Goal: Task Accomplishment & Management: Use online tool/utility

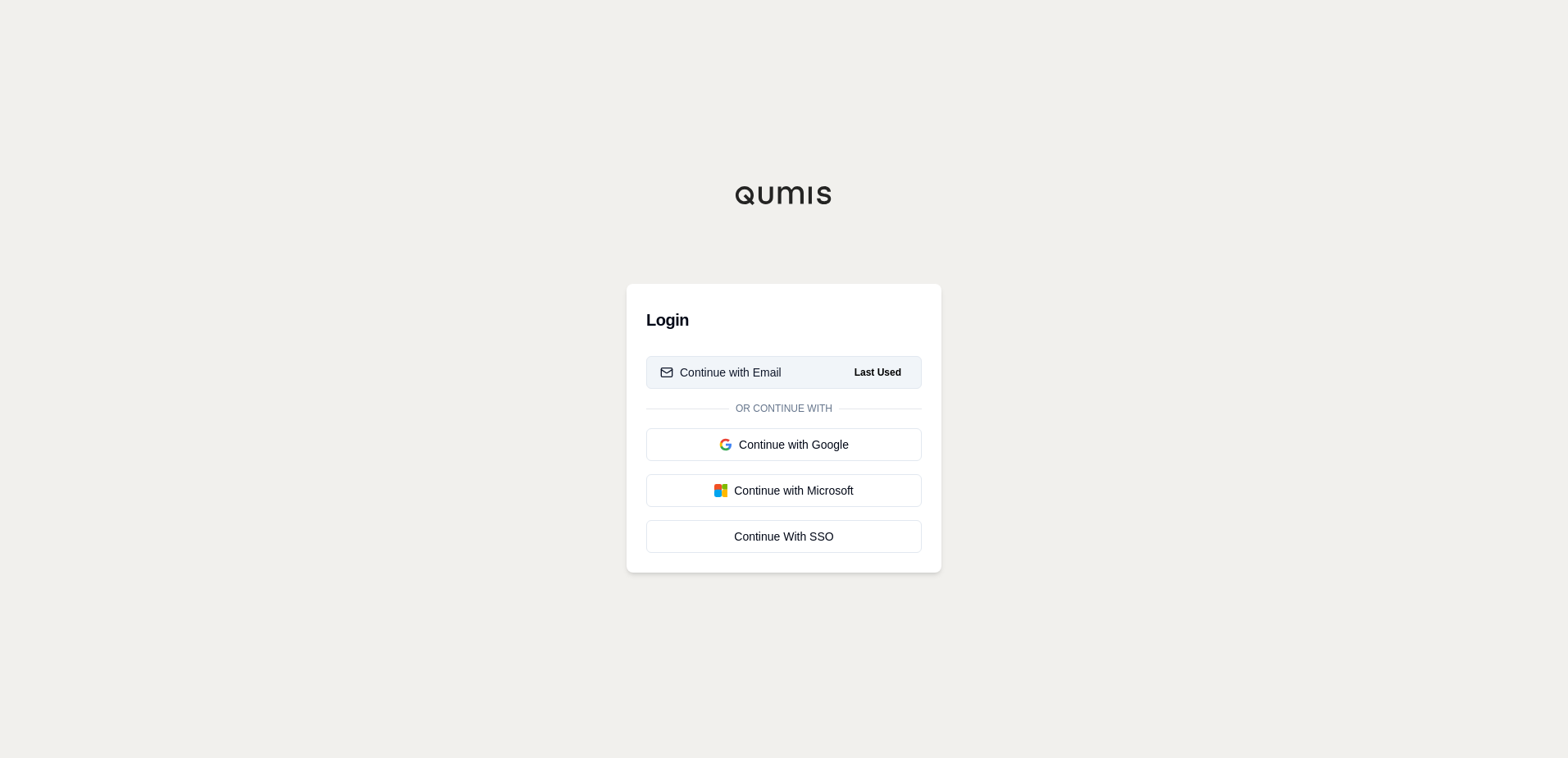
click at [738, 374] on div "Continue with Email" at bounding box center [720, 372] width 121 height 16
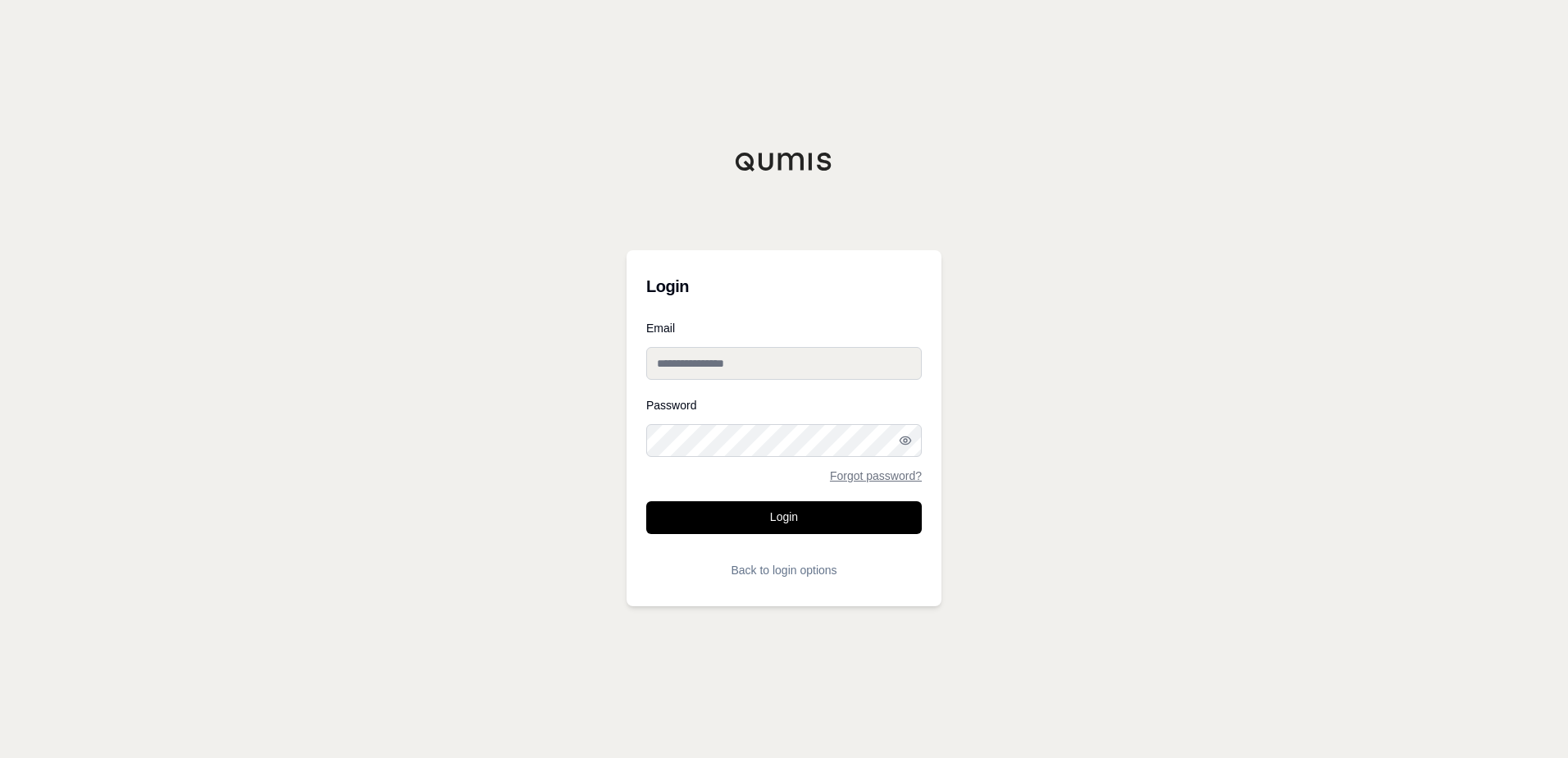
click at [800, 360] on input "Email" at bounding box center [784, 363] width 275 height 33
click at [708, 353] on input "Email" at bounding box center [784, 363] width 275 height 33
paste input "**********"
type input "**********"
drag, startPoint x: 625, startPoint y: 450, endPoint x: 636, endPoint y: 450, distance: 11.0
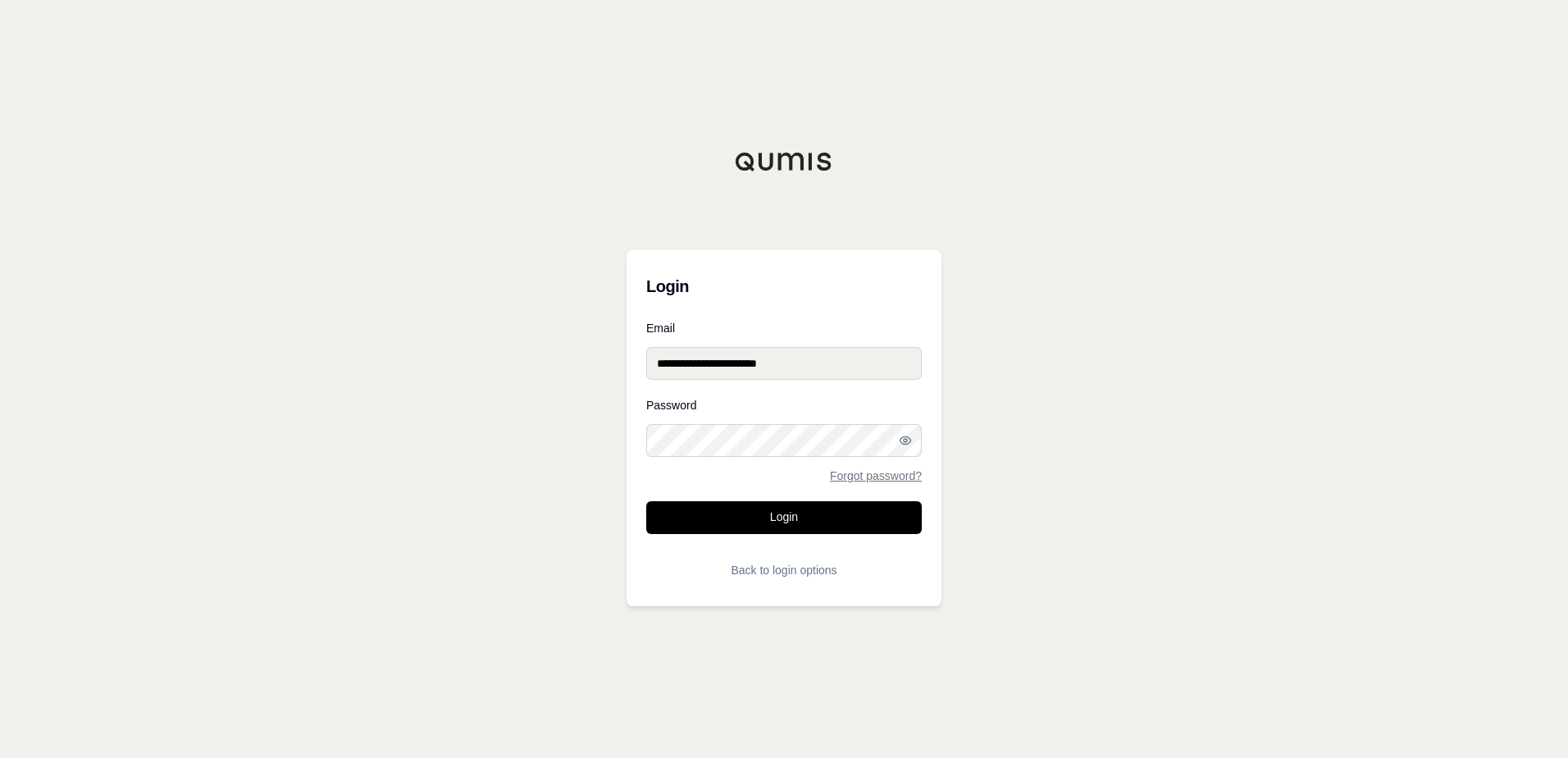
click at [625, 450] on div "**********" at bounding box center [784, 379] width 1568 height 758
click at [763, 521] on button "Login" at bounding box center [784, 518] width 275 height 33
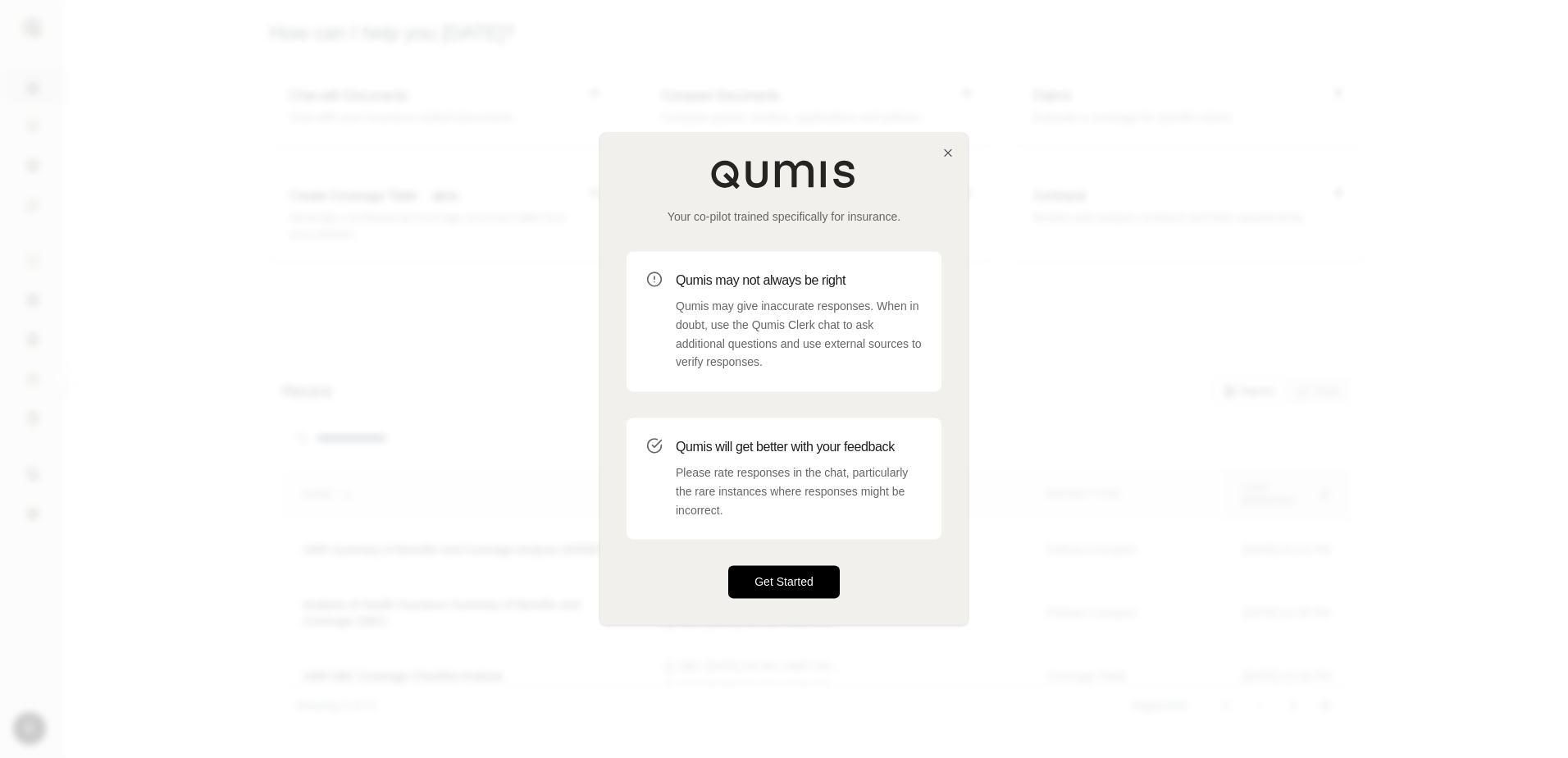
click at [777, 584] on button "Get Started" at bounding box center [783, 583] width 111 height 33
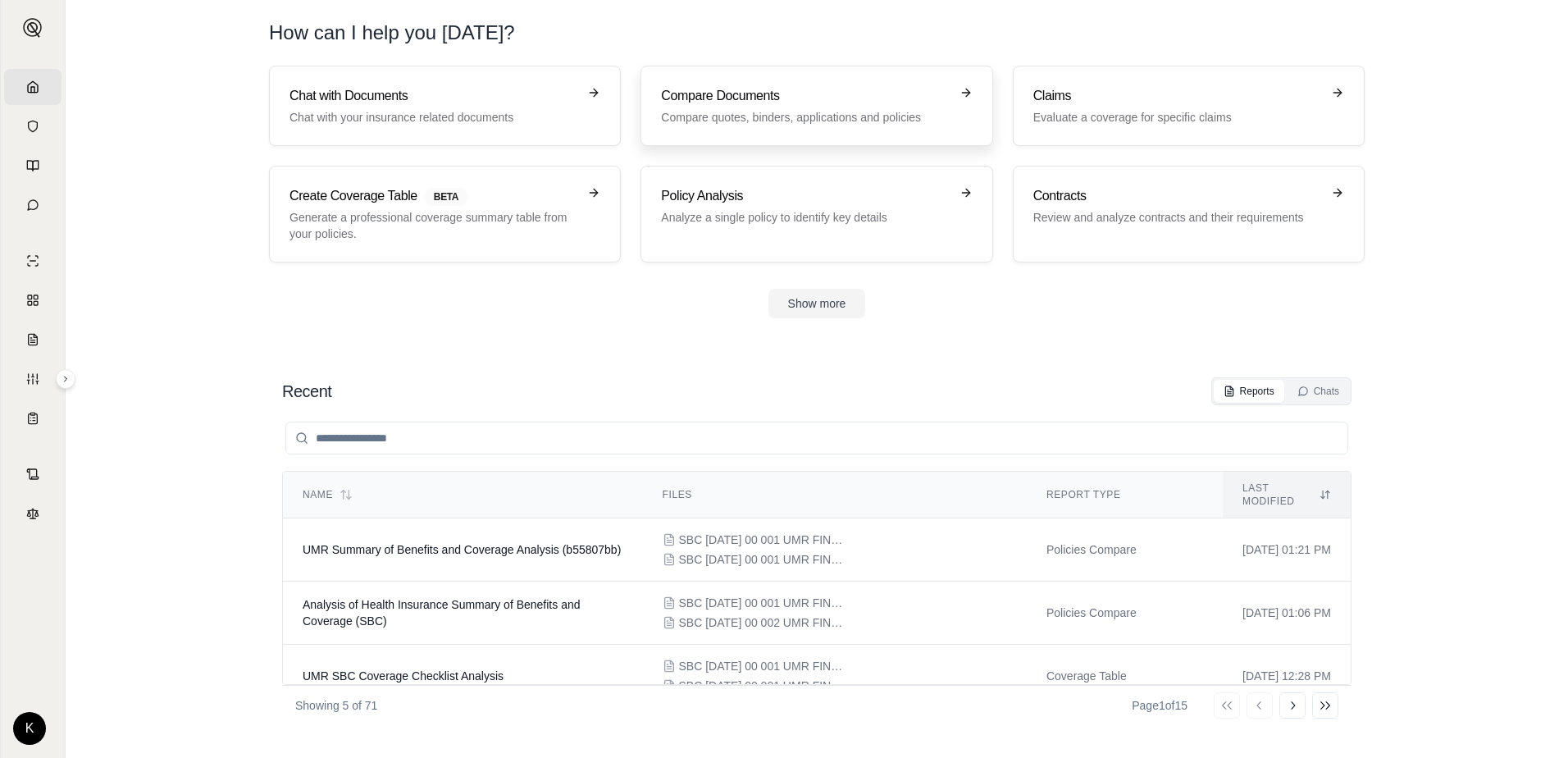
click at [761, 100] on h3 "Compare Documents" at bounding box center [804, 96] width 288 height 19
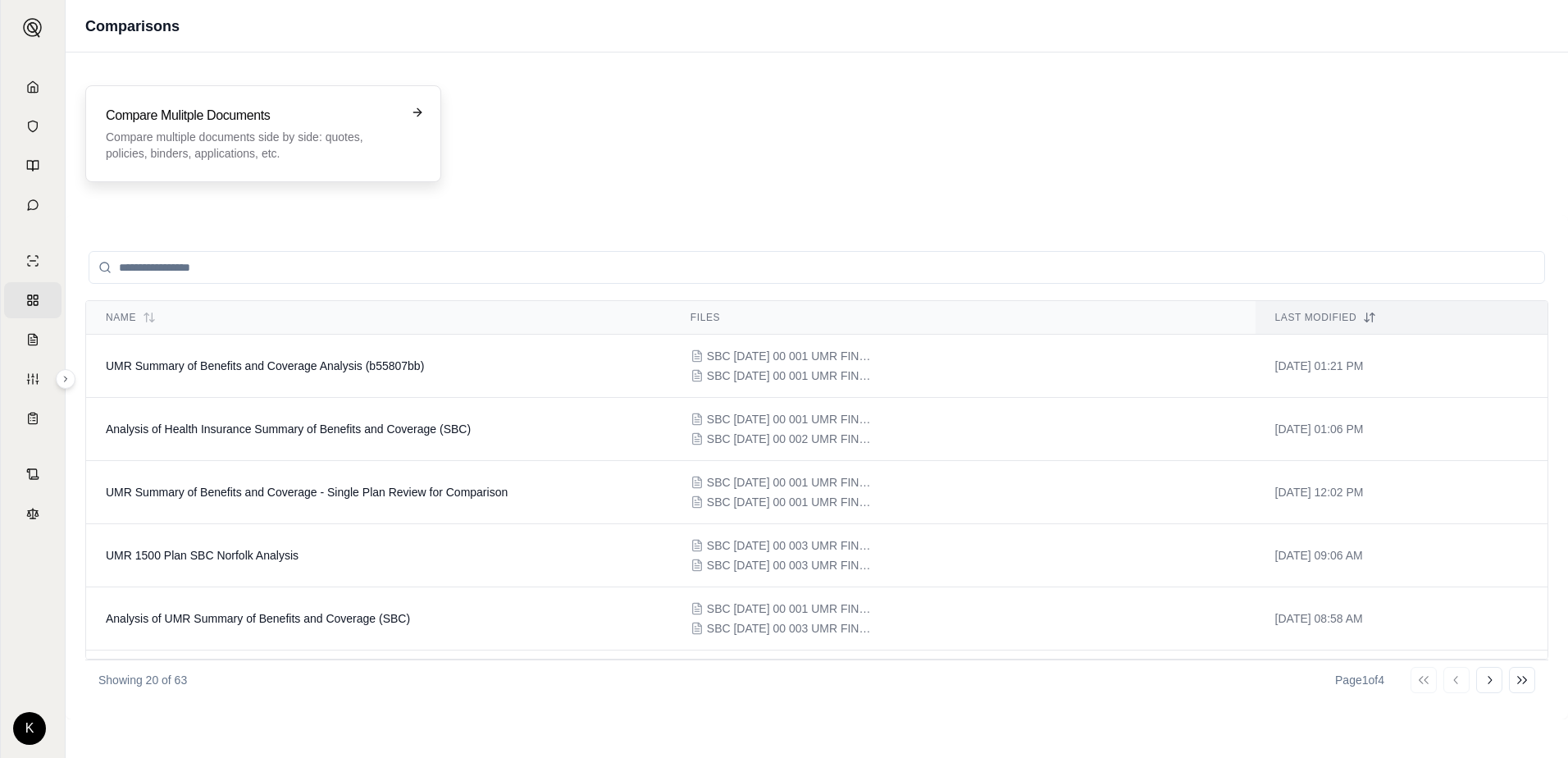
click at [410, 114] on div "Compare Mulitple Documents Compare multiple documents side by side: quotes, pol…" at bounding box center [263, 134] width 315 height 56
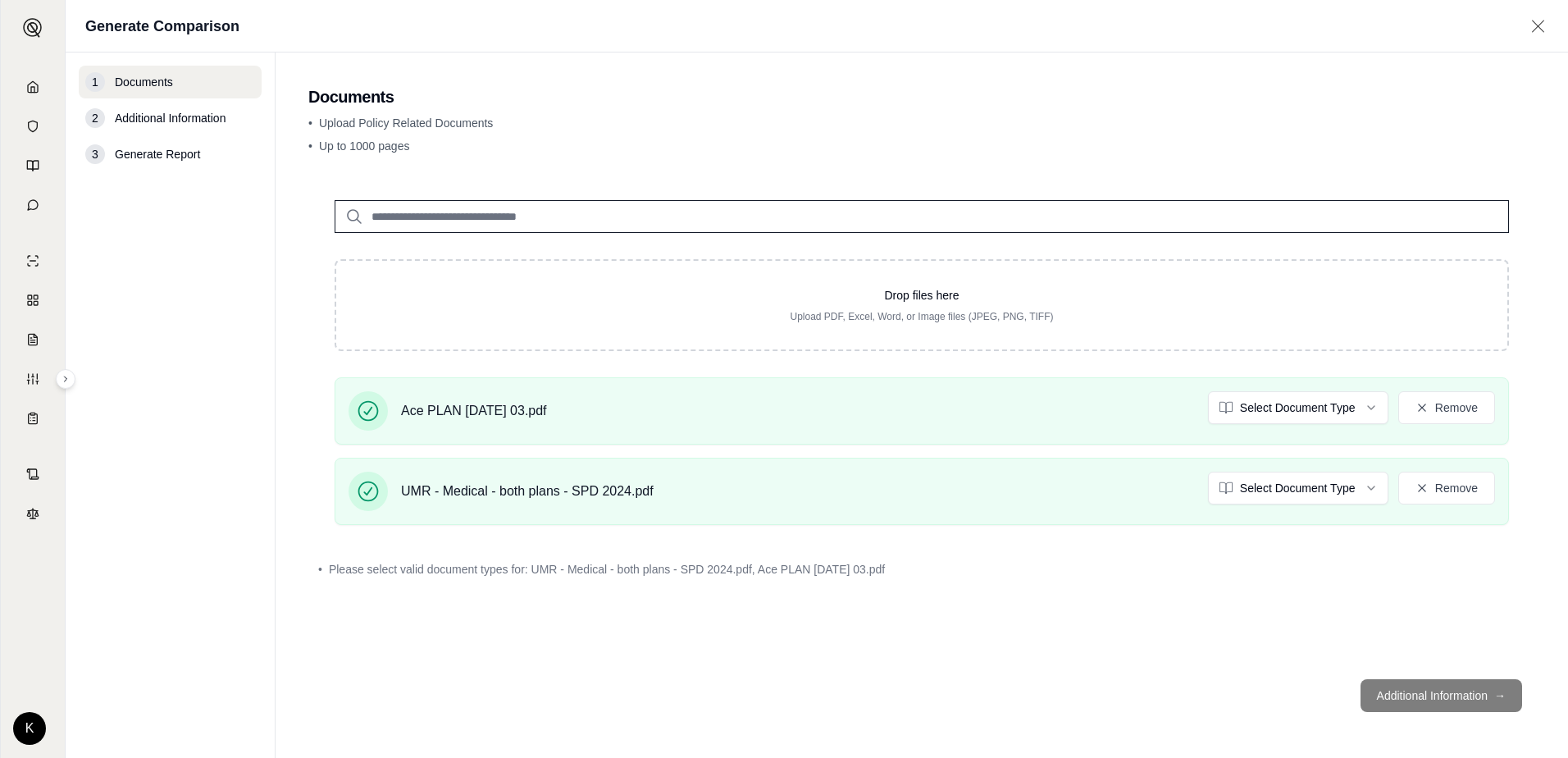
click at [1378, 696] on footer "Additional Information →" at bounding box center [922, 695] width 1227 height 59
click at [1498, 700] on footer "Additional Information →" at bounding box center [922, 695] width 1227 height 59
click at [1427, 692] on footer "Additional Information →" at bounding box center [922, 695] width 1227 height 59
drag, startPoint x: 1146, startPoint y: 645, endPoint x: 1165, endPoint y: 647, distance: 19.1
click at [1146, 645] on div "Drop files here Upload PDF, Excel, Word, or Image files (JPEG, PNG, TIFF) Ace P…" at bounding box center [922, 420] width 1227 height 492
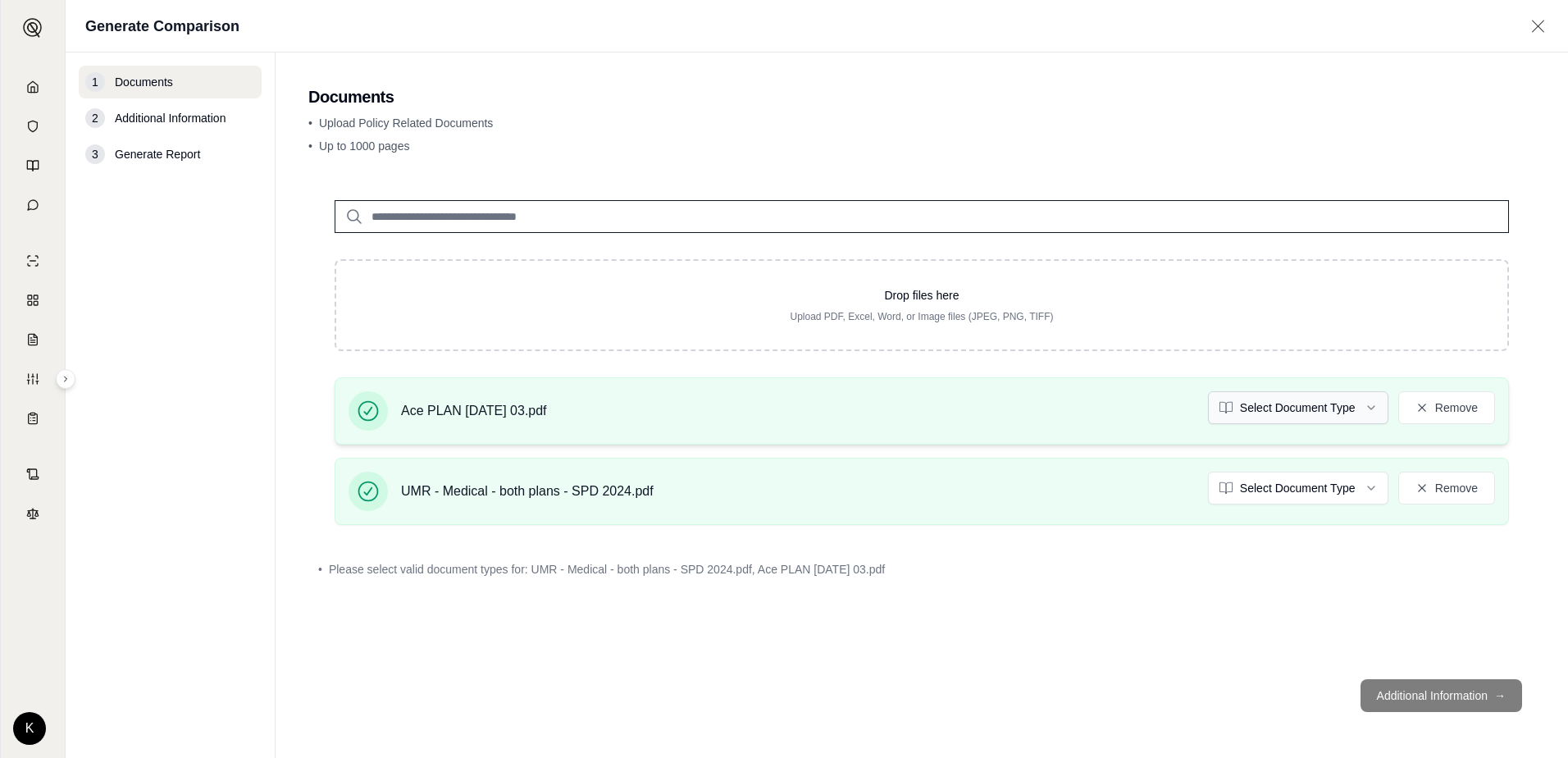
click at [1366, 413] on html "Home Vault Prompts Chats Single Policy Comparisons Claims Custom Report Coverag…" at bounding box center [784, 379] width 1568 height 758
click at [1373, 491] on html "Document type updated successfully Home Vault Prompts Chats Single Policy Compa…" at bounding box center [784, 379] width 1568 height 758
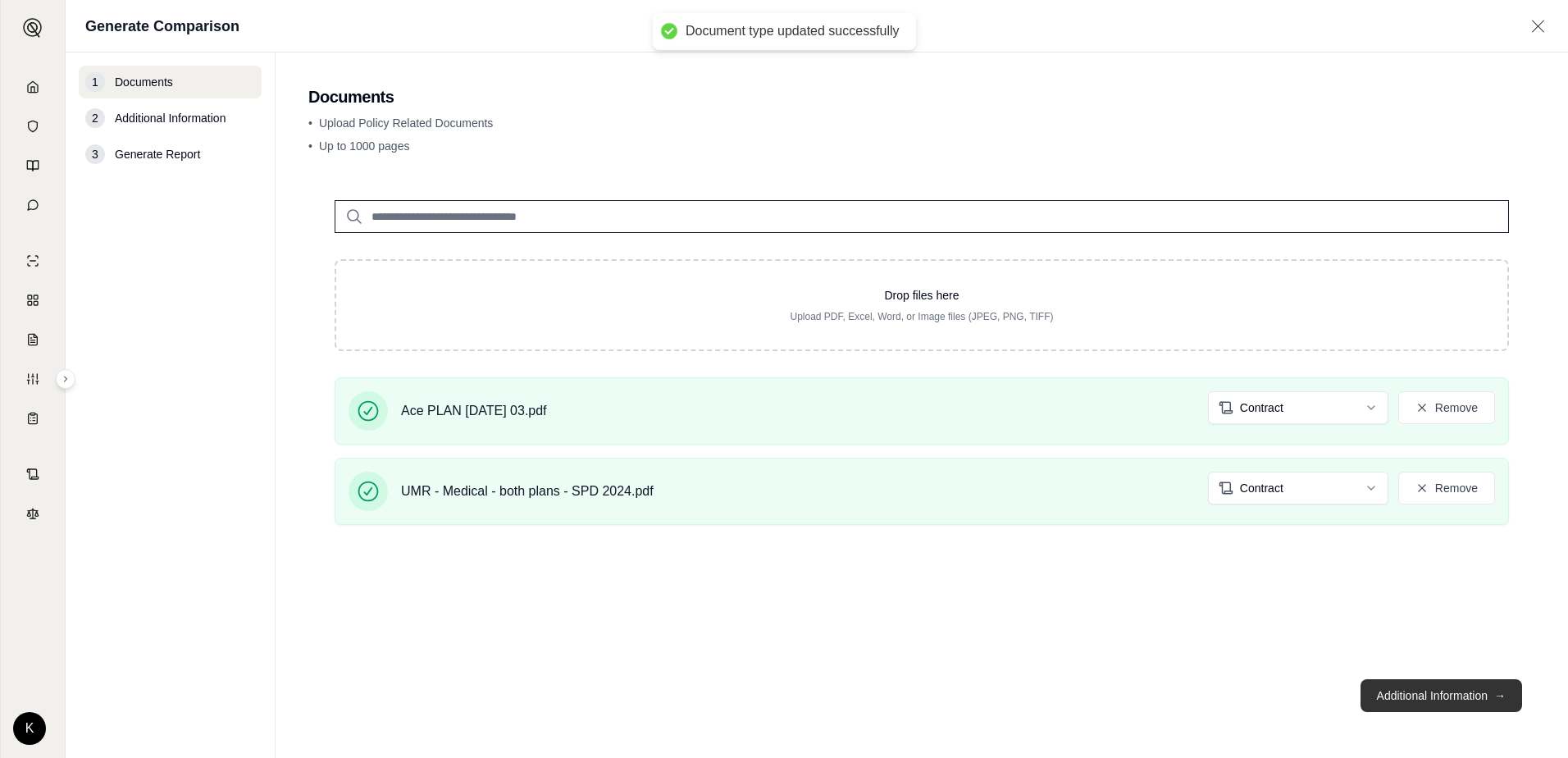
click at [1411, 706] on button "Additional Information →" at bounding box center [1441, 696] width 162 height 33
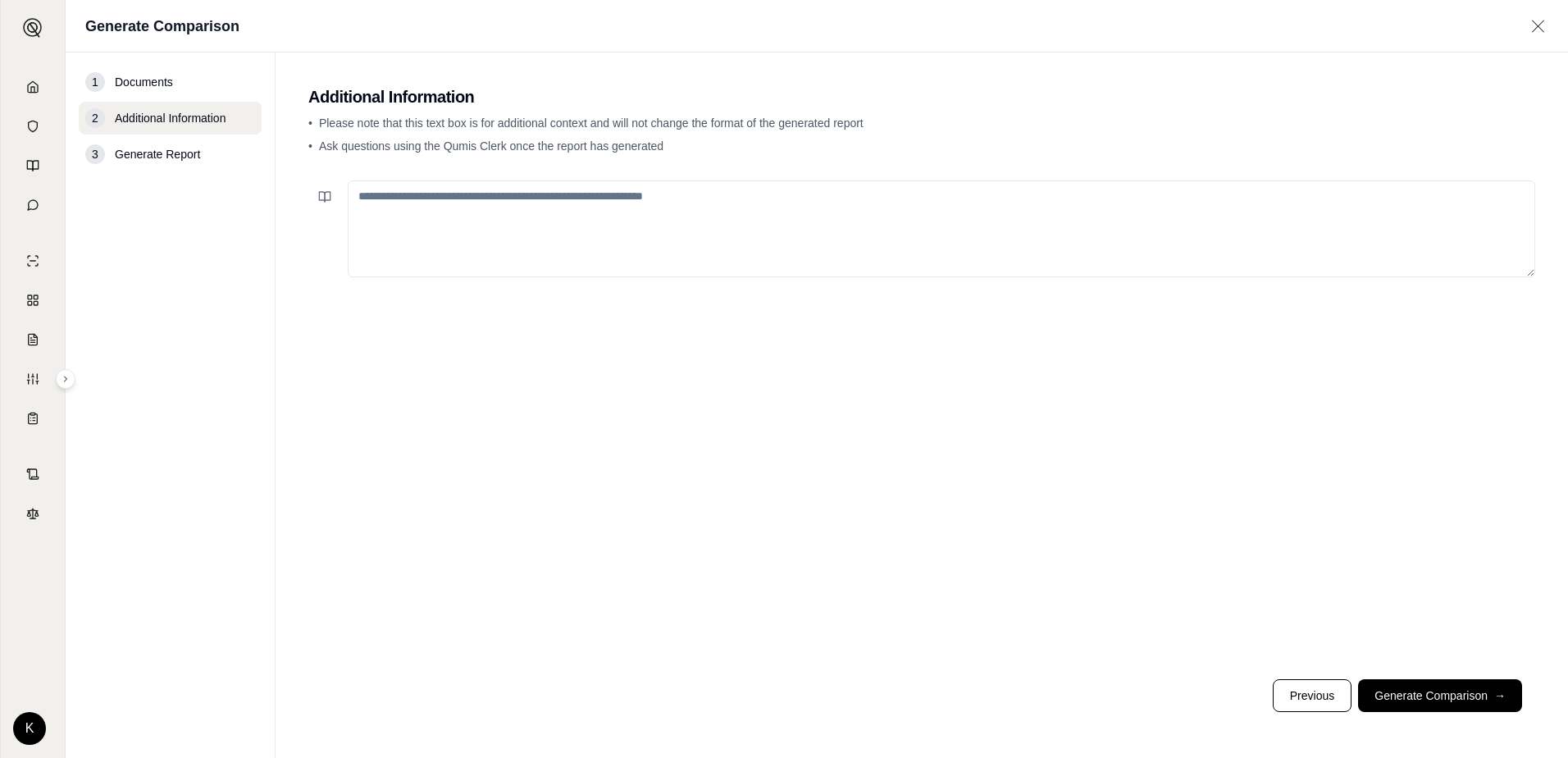
click at [483, 200] on textarea at bounding box center [941, 229] width 1187 height 97
type textarea "**********"
click at [1418, 704] on button "Generate Comparison →" at bounding box center [1439, 696] width 164 height 33
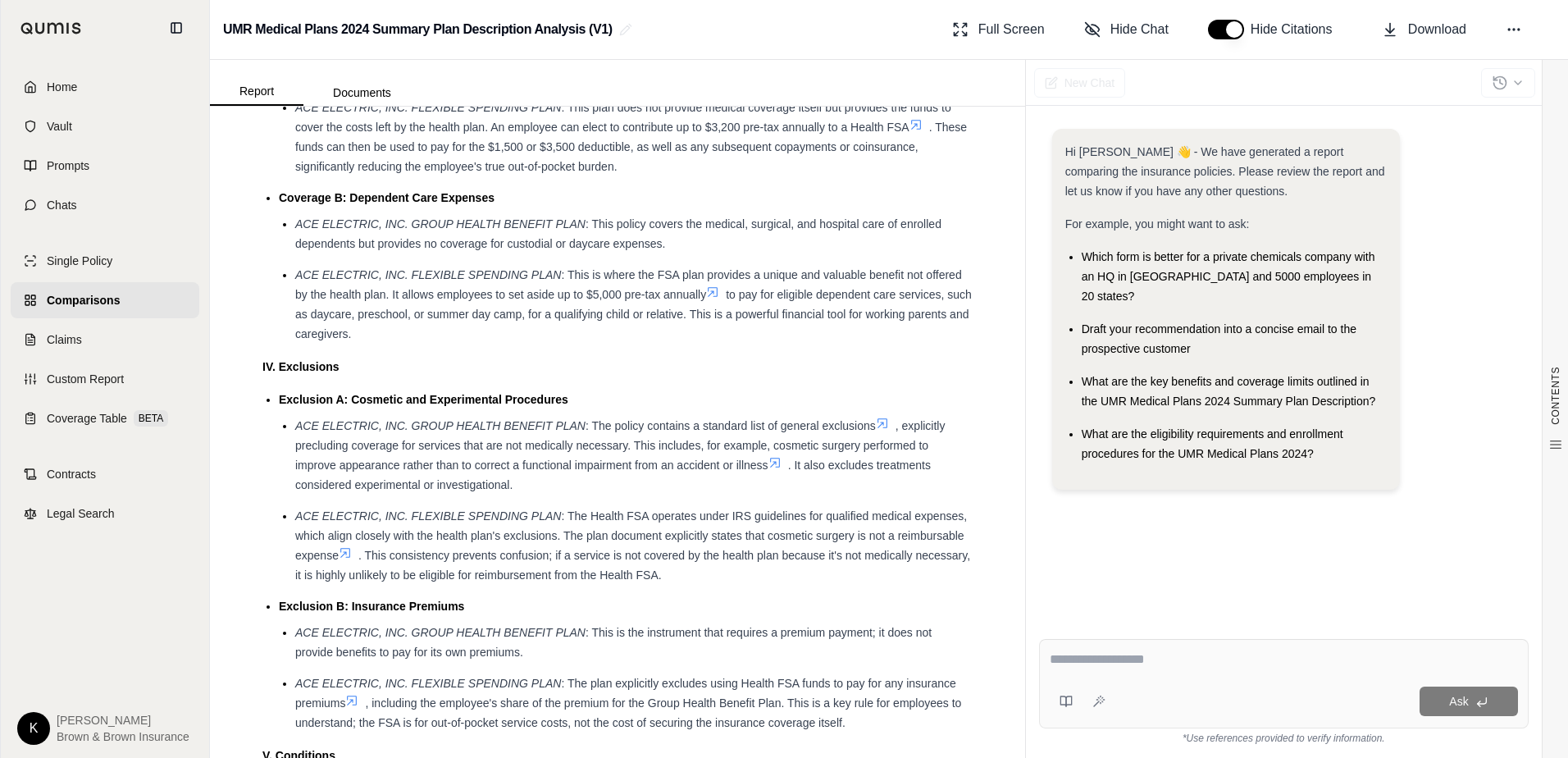
scroll to position [2215, 0]
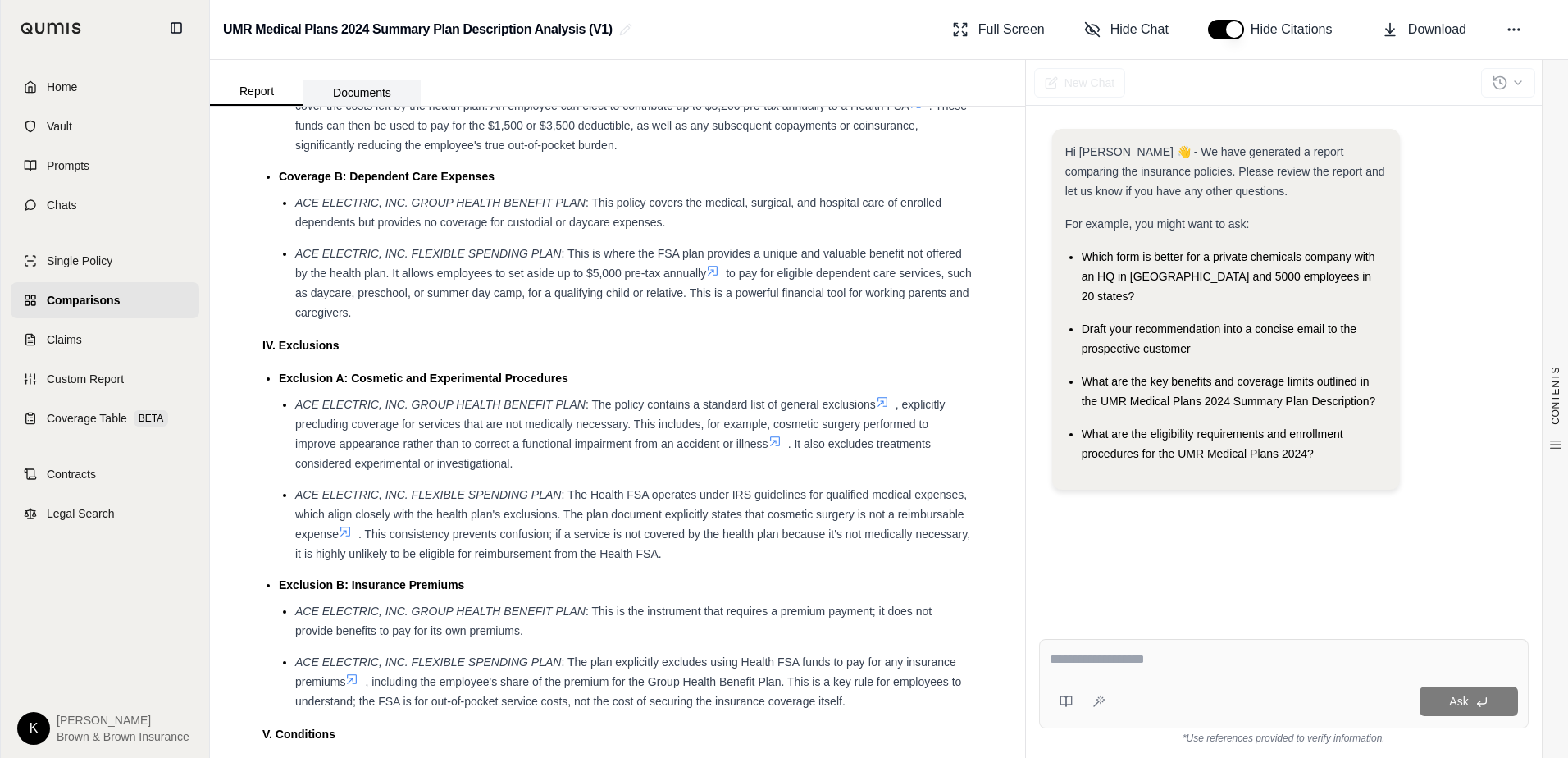
click at [335, 85] on button "Documents" at bounding box center [361, 92] width 117 height 26
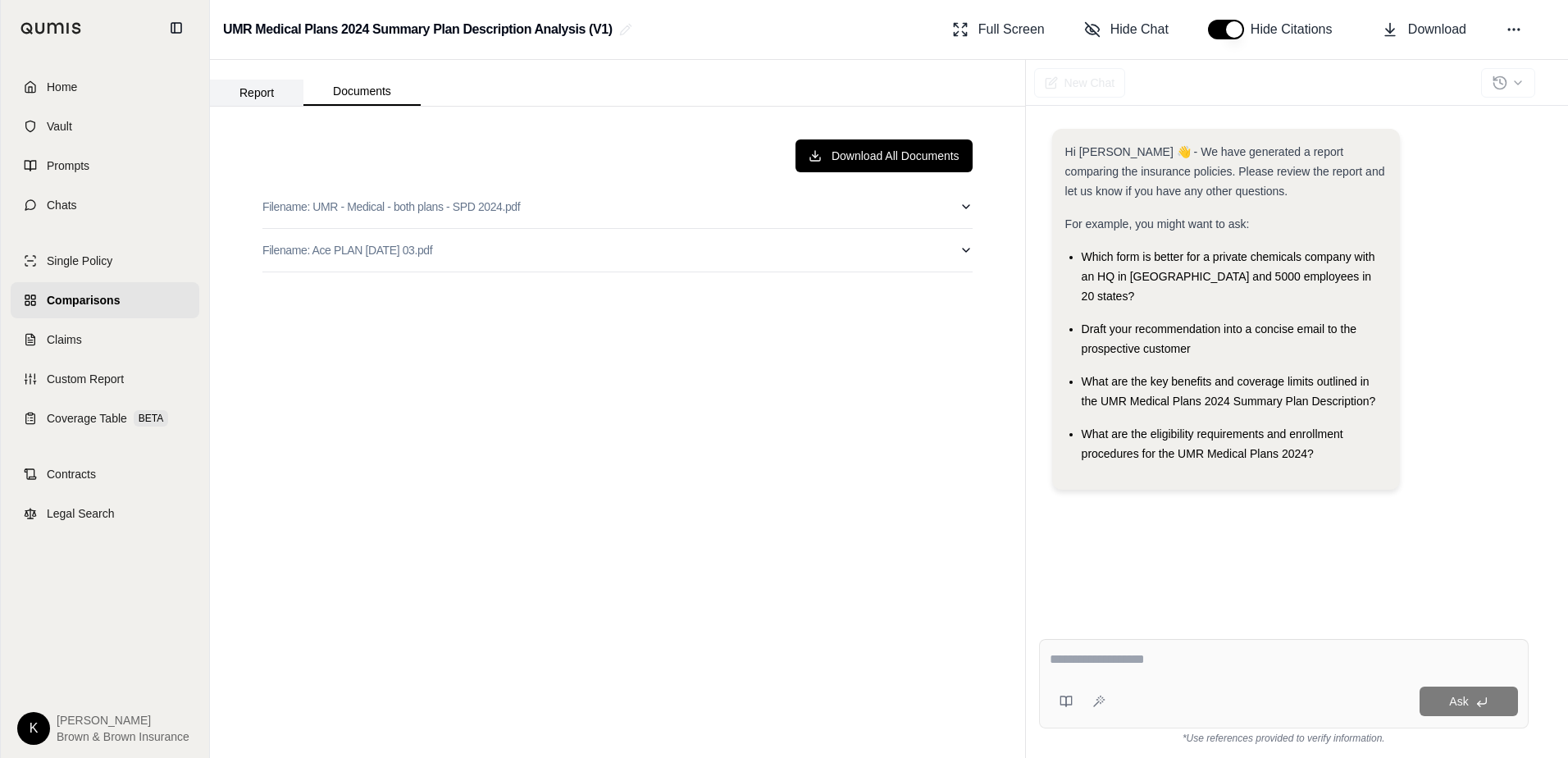
click at [263, 94] on button "Report" at bounding box center [257, 92] width 93 height 26
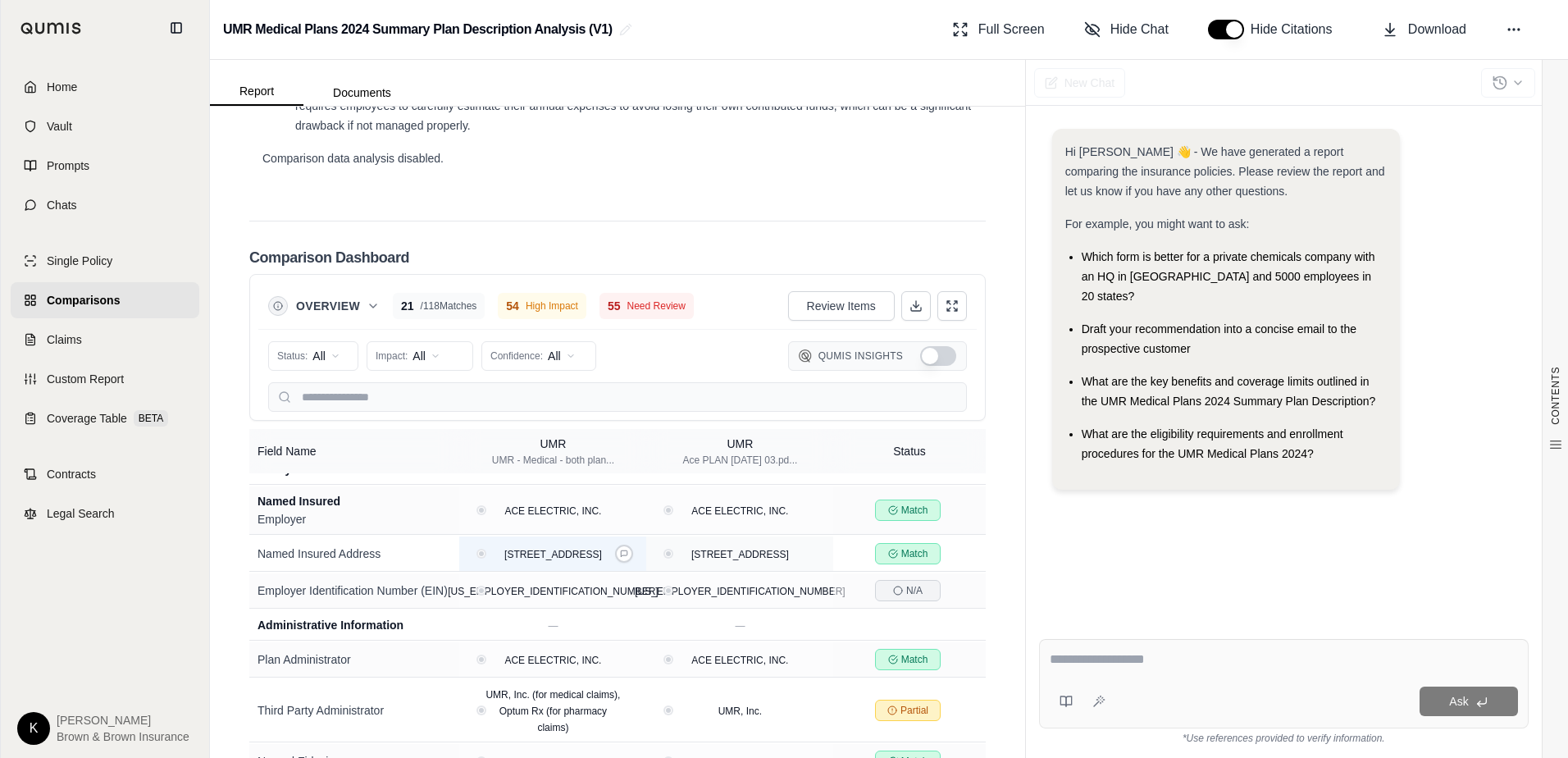
scroll to position [574, 0]
